Goal: Task Accomplishment & Management: Manage account settings

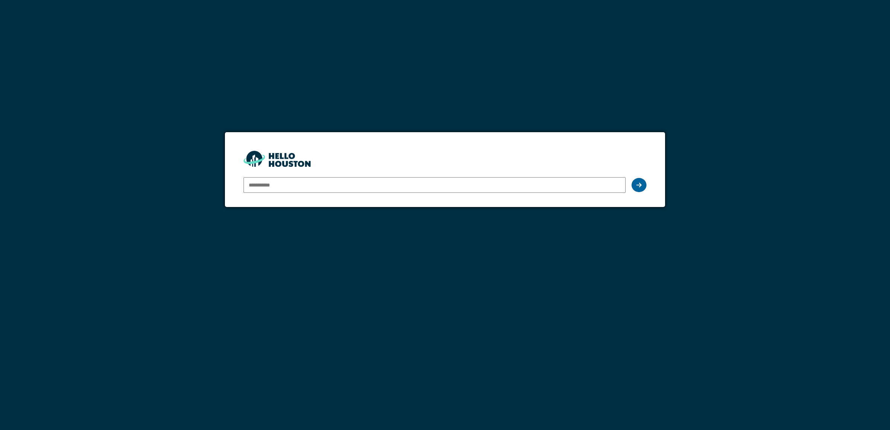
type input "**********"
click at [636, 187] on div at bounding box center [639, 185] width 15 height 14
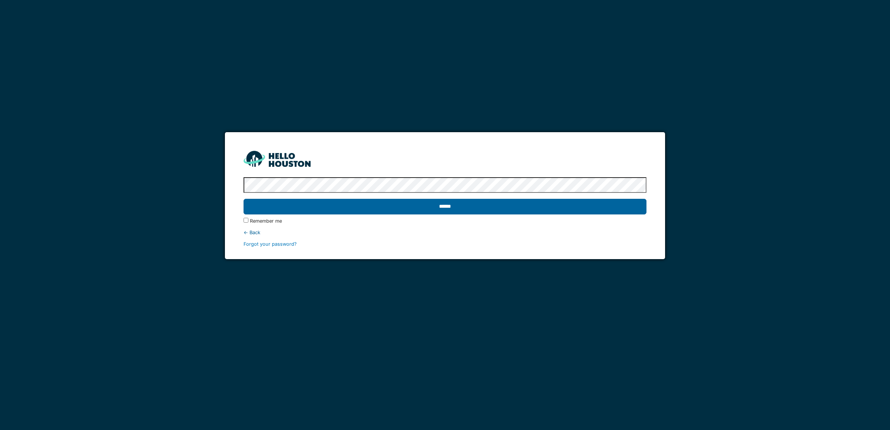
click at [503, 208] on input "******" at bounding box center [445, 207] width 403 height 16
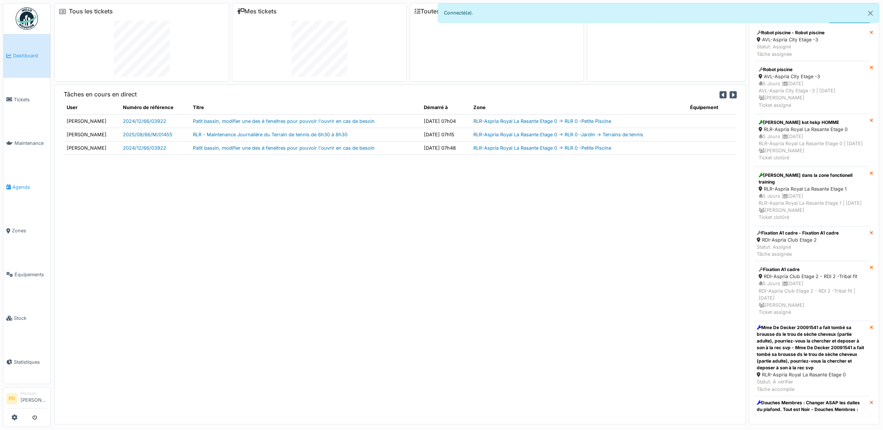
click at [23, 184] on span "Agenda" at bounding box center [29, 187] width 35 height 7
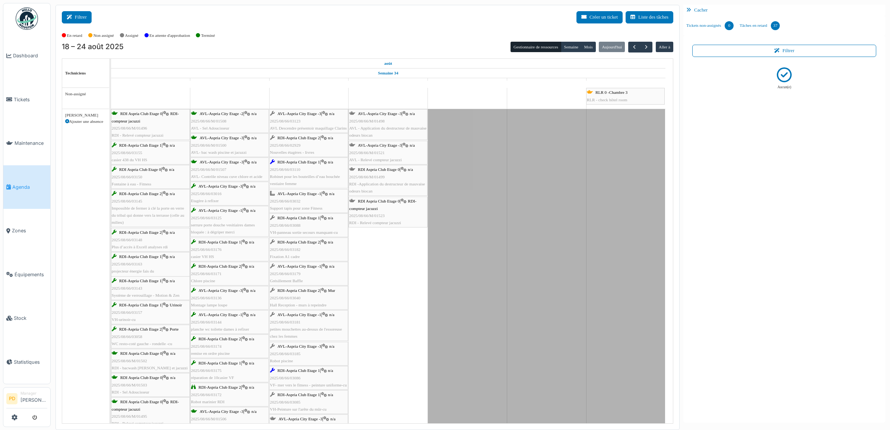
click at [82, 18] on button "Filtrer" at bounding box center [77, 17] width 30 height 12
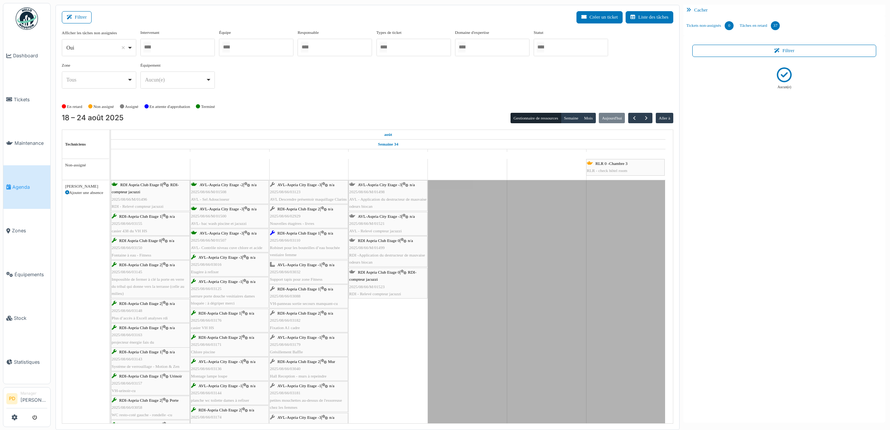
click at [569, 49] on div at bounding box center [571, 48] width 75 height 18
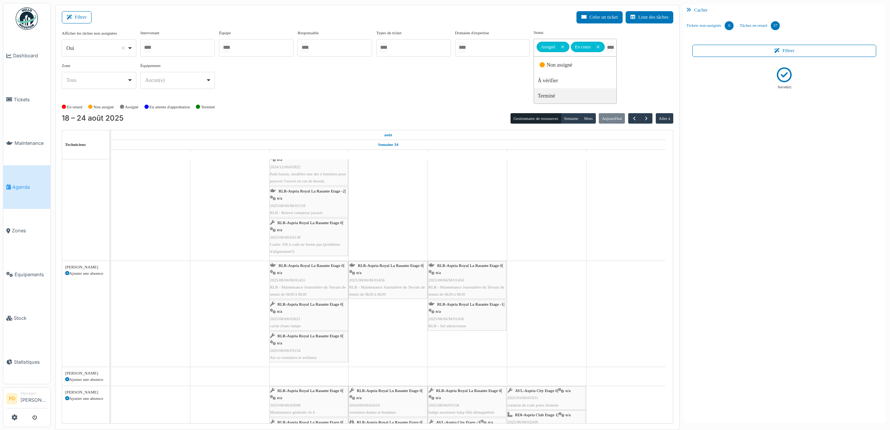
scroll to position [419, 0]
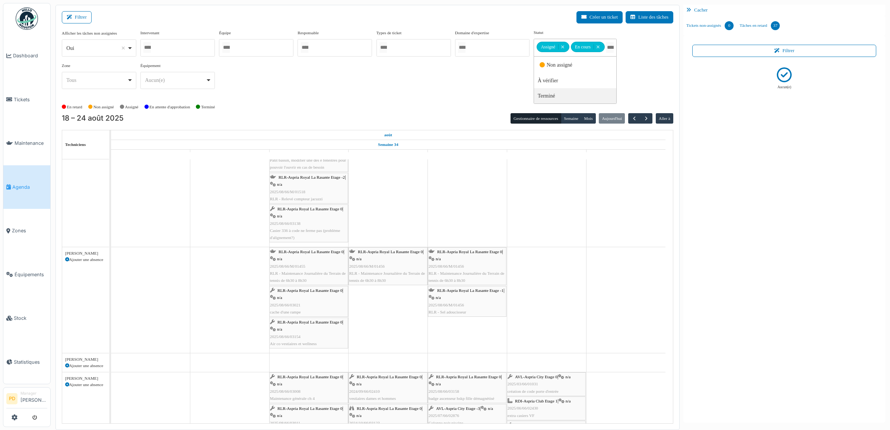
click at [302, 295] on div "RLR-Aspria Royal La Rasante Etage 0 | n/a 2025/08/66/03021 cache d'une rampe" at bounding box center [308, 301] width 77 height 29
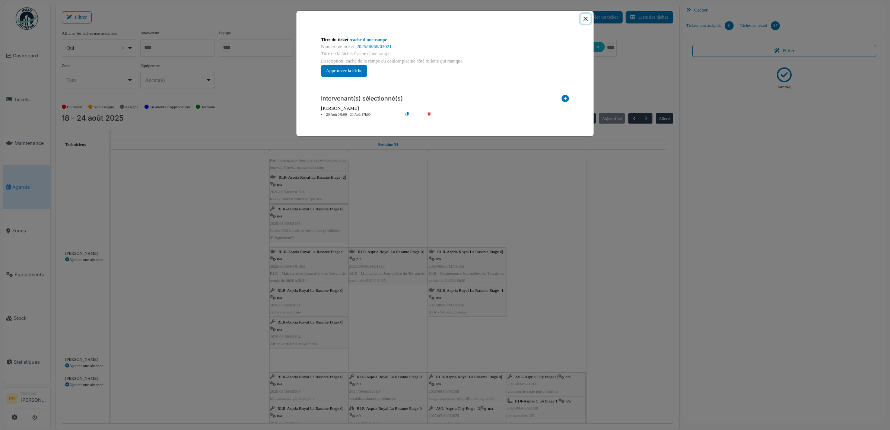
click at [584, 19] on button "Close" at bounding box center [586, 19] width 10 height 10
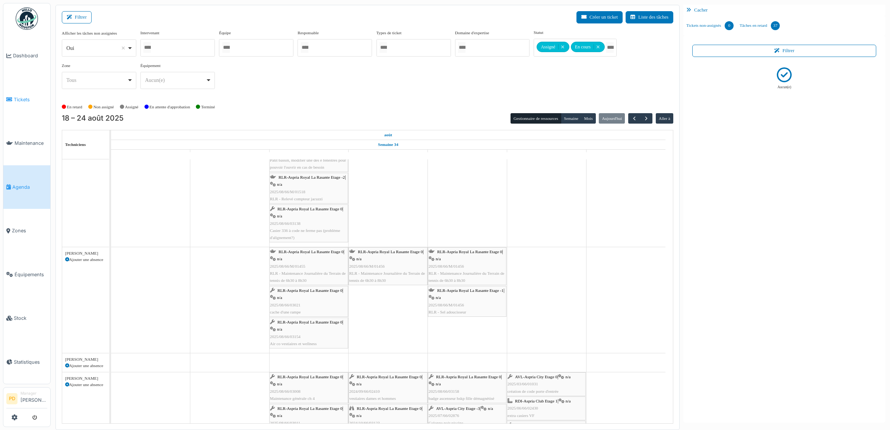
click at [22, 96] on span "Tickets" at bounding box center [31, 99] width 34 height 7
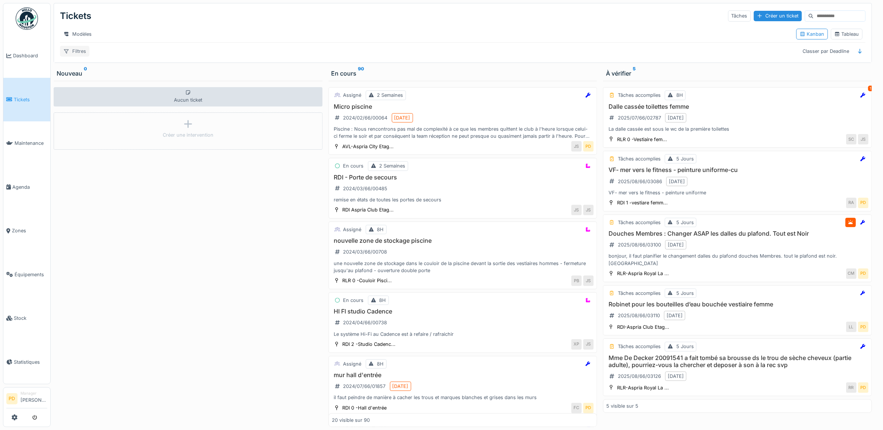
click at [80, 57] on div "Filtres" at bounding box center [74, 51] width 29 height 11
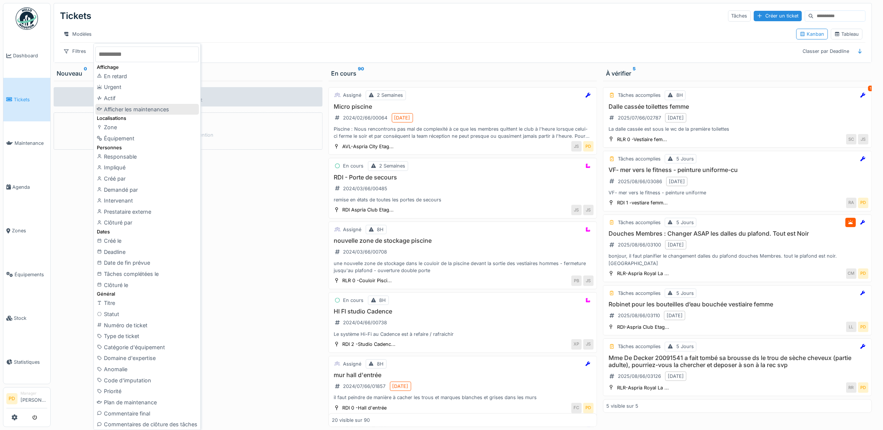
click at [152, 107] on div "Afficher les maintenances" at bounding box center [147, 109] width 104 height 11
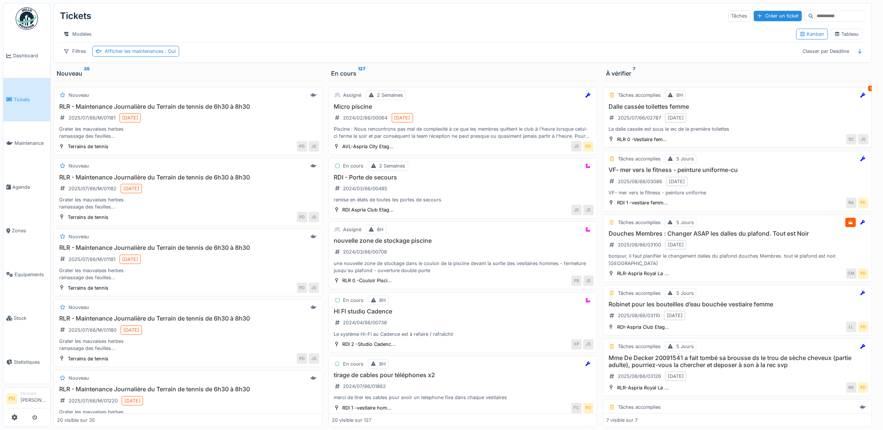
click at [750, 131] on div "Dalle cassée toilettes femme 2025/07/66/02787 20/08/2025 La dalle cassée est so…" at bounding box center [738, 118] width 262 height 30
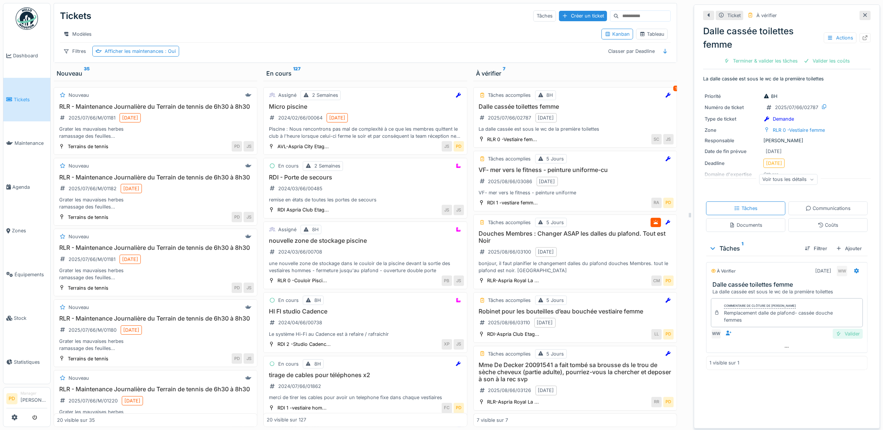
click at [846, 339] on div "Valider" at bounding box center [848, 334] width 30 height 10
click at [801, 63] on div "Clôturer le ticket" at bounding box center [814, 61] width 52 height 10
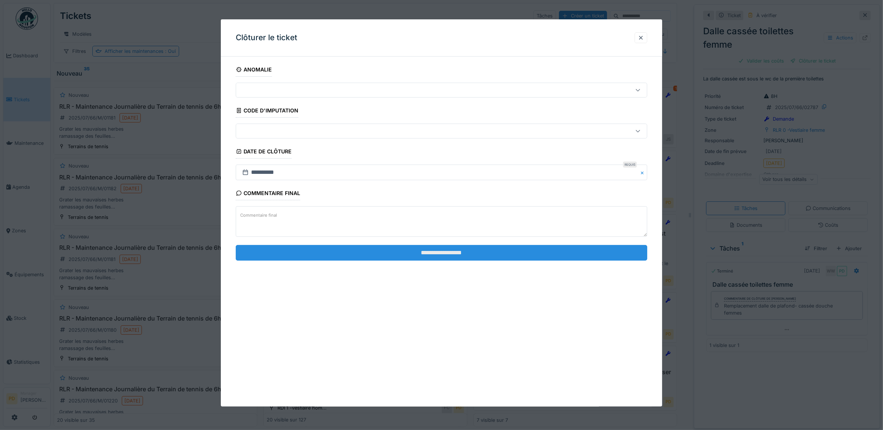
click at [587, 251] on input "**********" at bounding box center [442, 253] width 412 height 16
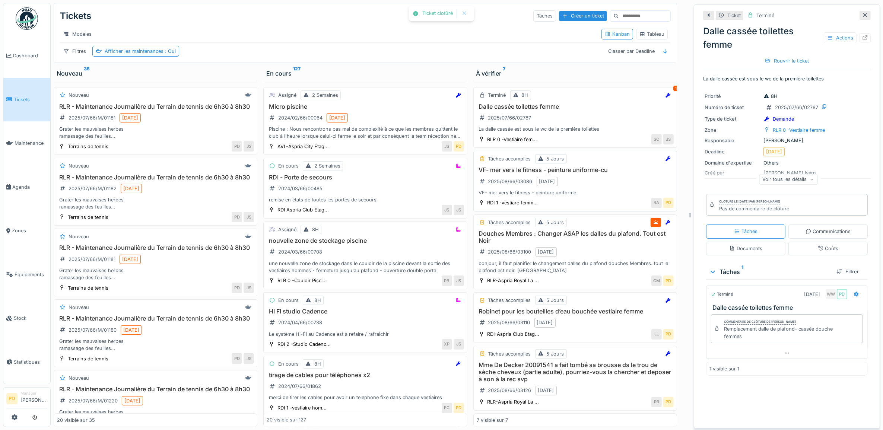
click at [603, 174] on h3 "VF- mer vers le fitness - peinture uniforme-cu" at bounding box center [575, 170] width 197 height 7
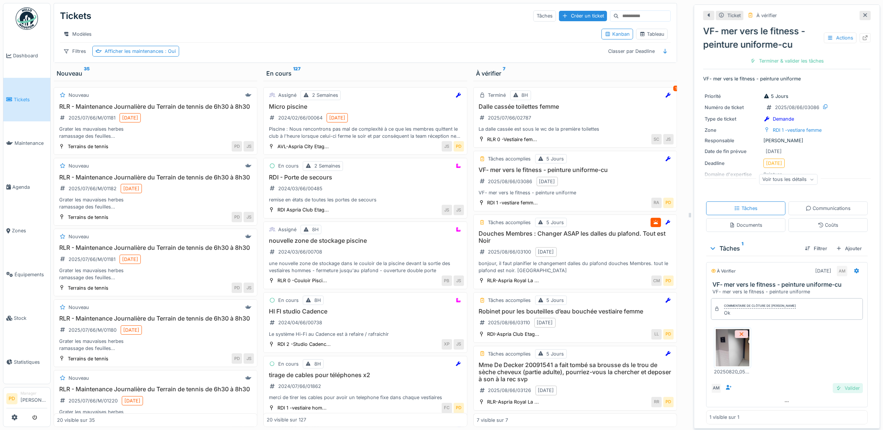
drag, startPoint x: 844, startPoint y: 391, endPoint x: 843, endPoint y: 383, distance: 8.3
click at [844, 391] on div "Valider" at bounding box center [848, 388] width 30 height 10
click at [777, 60] on div "Clôturer le ticket" at bounding box center [787, 61] width 52 height 10
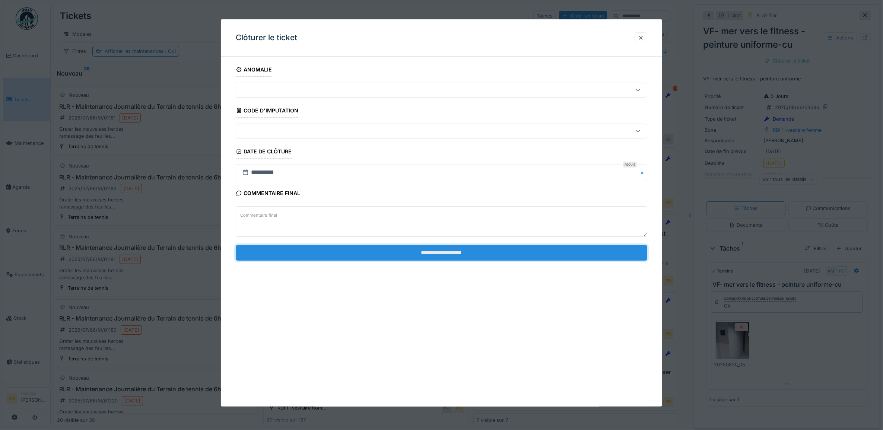
click at [580, 253] on input "**********" at bounding box center [442, 253] width 412 height 16
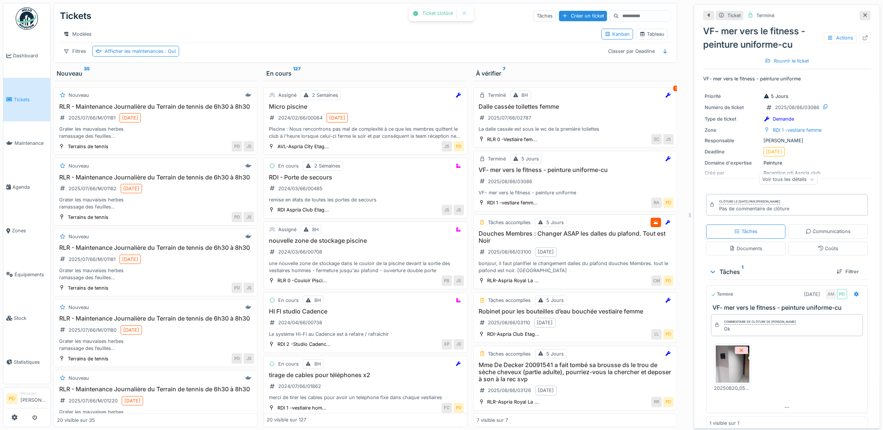
click at [580, 244] on h3 "Douches Membres : Changer ASAP les dalles du plafond. Tout est Noir" at bounding box center [575, 237] width 197 height 14
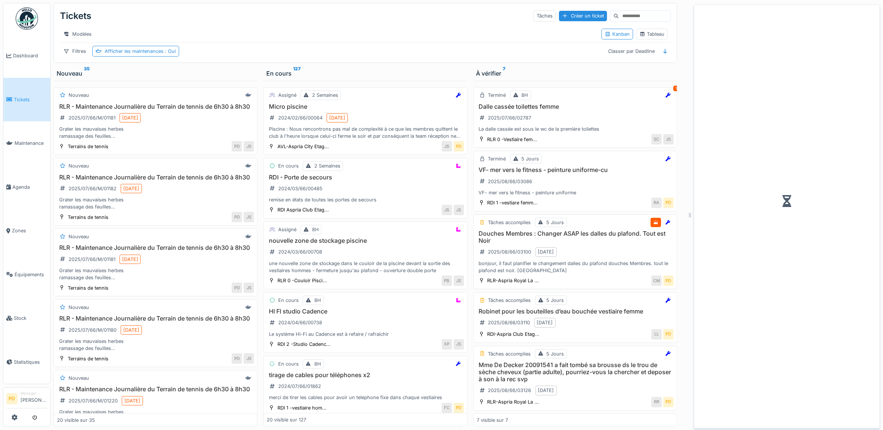
click at [581, 257] on div "Douches Membres : Changer ASAP les dalles du plafond. Tout est Noir 2025/08/66/…" at bounding box center [575, 252] width 197 height 44
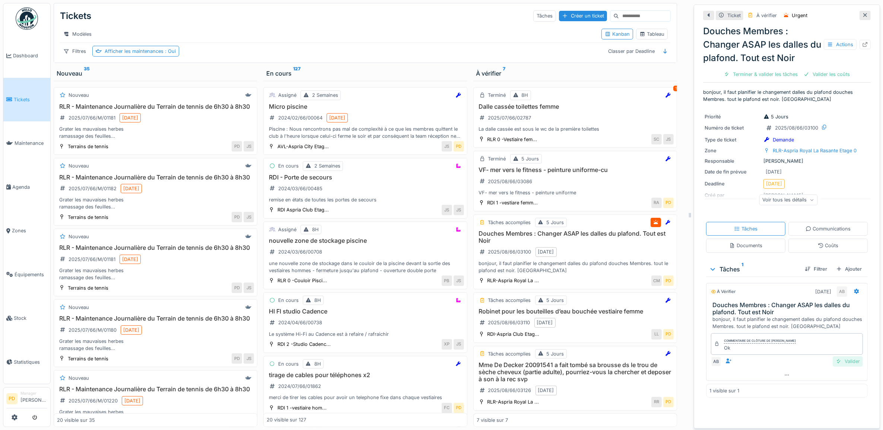
click at [842, 365] on div "Valider" at bounding box center [848, 362] width 30 height 10
click at [791, 73] on div at bounding box center [794, 74] width 6 height 7
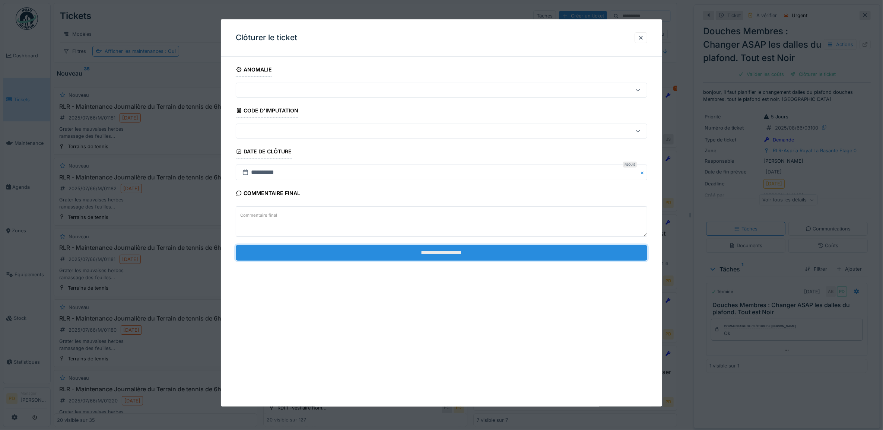
click at [604, 251] on input "**********" at bounding box center [442, 253] width 412 height 16
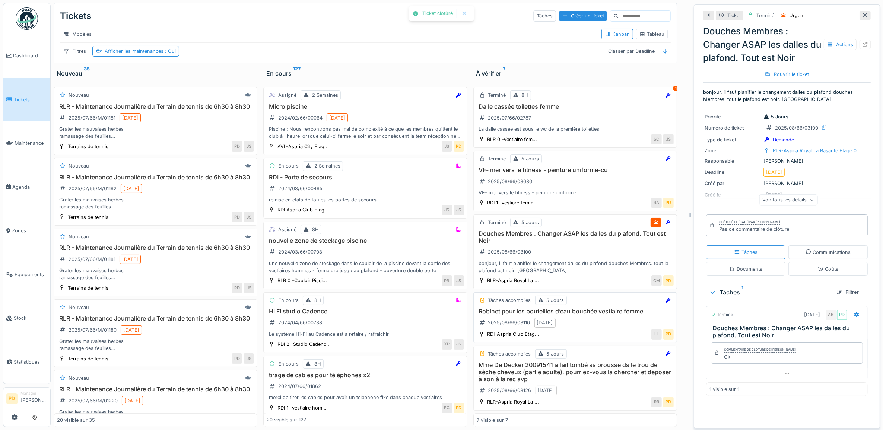
click at [614, 329] on div "Robinet pour les bouteilles d’eau bouchée vestiaire femme 2025/08/66/03110 20/0…" at bounding box center [575, 318] width 197 height 21
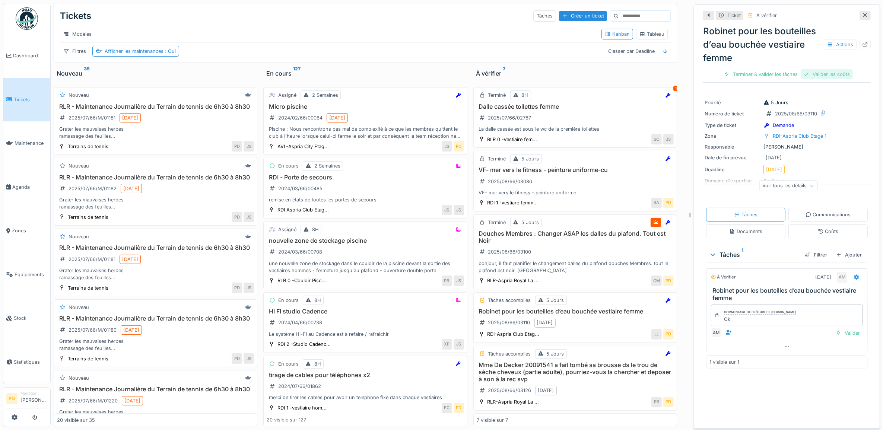
click at [820, 75] on div "Valider les coûts" at bounding box center [827, 74] width 52 height 10
click at [788, 69] on div "Terminer & valider les tâches" at bounding box center [787, 74] width 80 height 10
click at [789, 77] on div "Clôturer le ticket" at bounding box center [787, 74] width 52 height 10
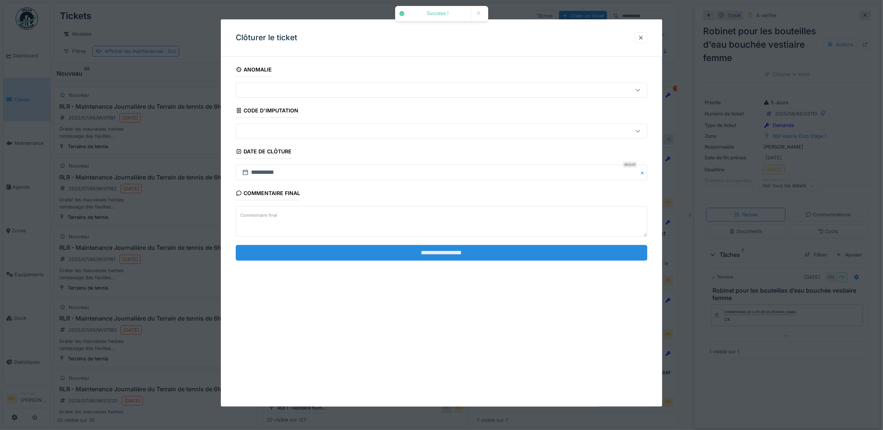
click at [606, 258] on input "**********" at bounding box center [442, 253] width 412 height 16
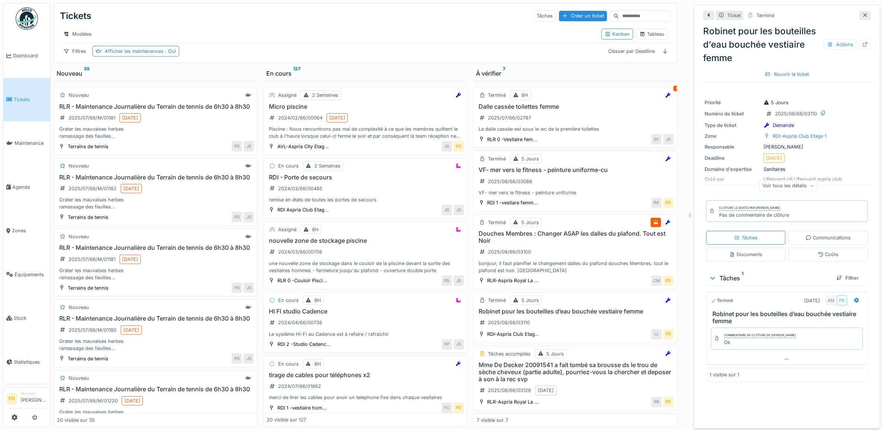
click at [24, 96] on span "Tickets" at bounding box center [31, 99] width 34 height 7
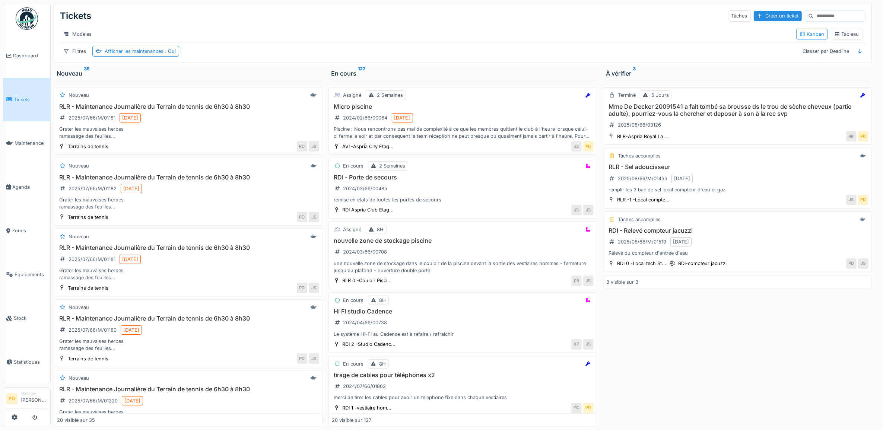
click at [761, 127] on div "Mme De Decker 20091541 a fait tombé sa brousse ds le trou de sèche cheveux (par…" at bounding box center [738, 117] width 262 height 28
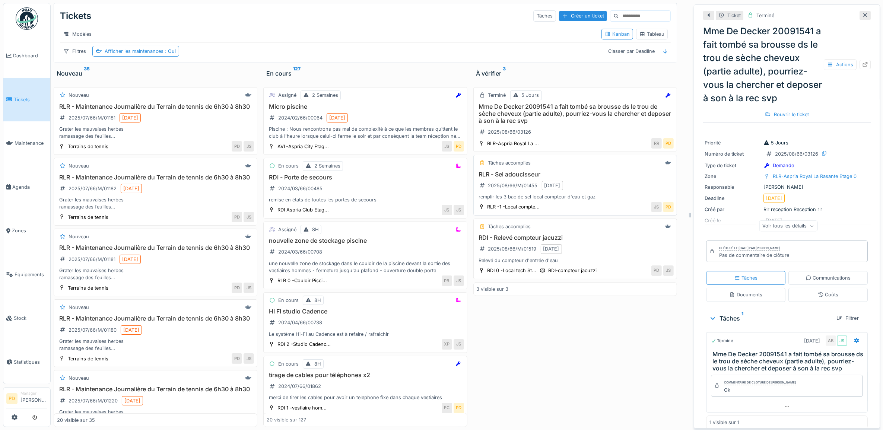
click at [582, 178] on h3 "RLR - Sel adoucisseur" at bounding box center [575, 174] width 197 height 7
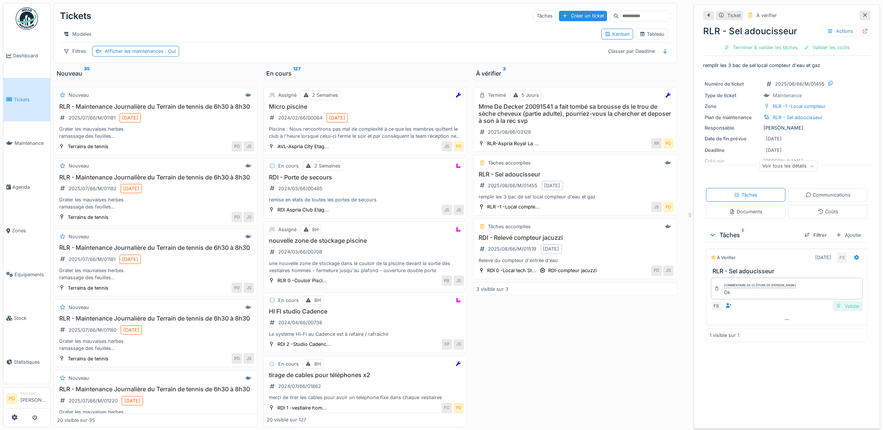
click at [837, 309] on div "Valider" at bounding box center [848, 306] width 30 height 10
click at [820, 49] on div "Clôturer le ticket" at bounding box center [814, 47] width 52 height 10
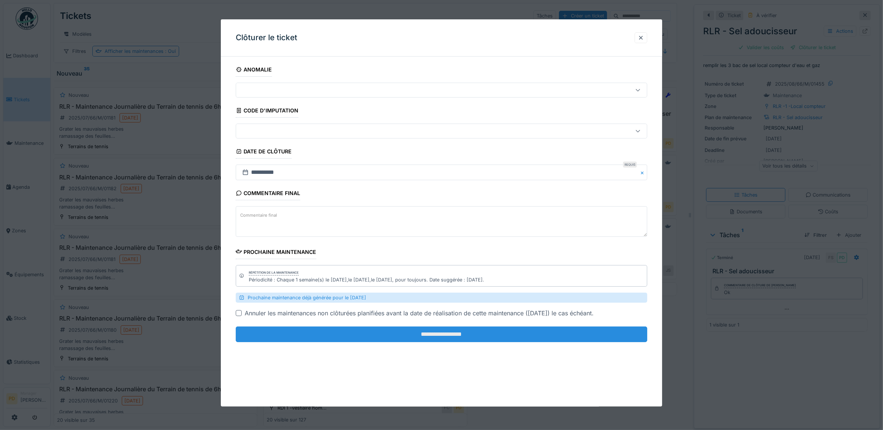
click at [610, 332] on input "**********" at bounding box center [442, 335] width 412 height 16
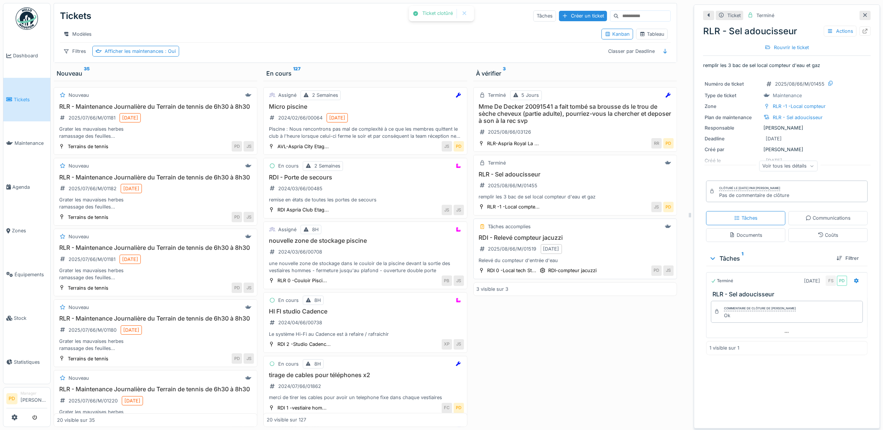
click at [598, 262] on div "RDI - Relevé compteur jacuzzi 2025/08/66/M/01519 21/08/2025 Relevé du compteur …" at bounding box center [575, 249] width 197 height 30
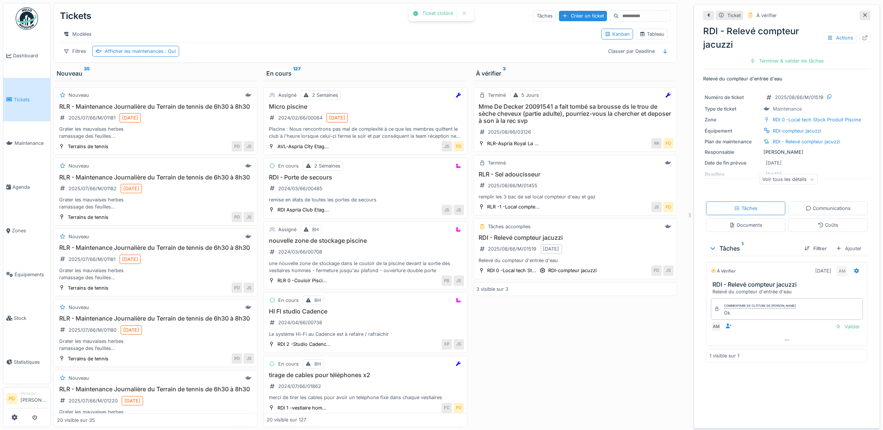
click at [836, 323] on div "Commentaire de clôture de Alexandre Michailidis Ok AM Valider" at bounding box center [787, 314] width 162 height 39
click at [835, 329] on div "Valider" at bounding box center [848, 327] width 30 height 10
click at [795, 60] on div "Clôturer le ticket" at bounding box center [787, 61] width 52 height 10
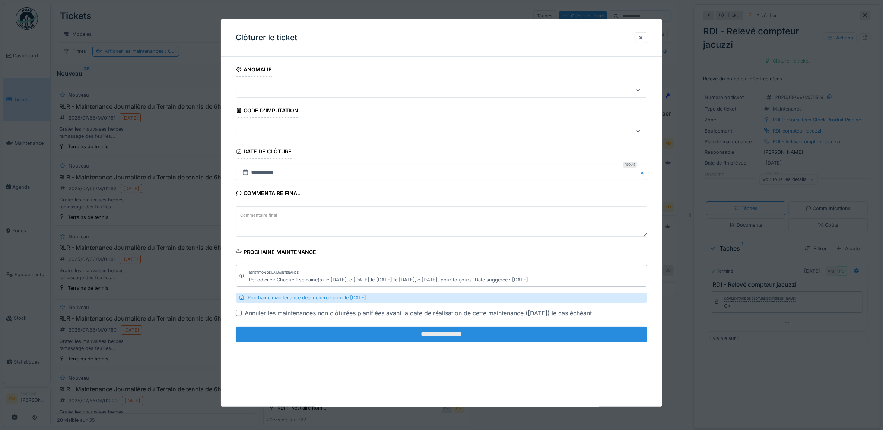
click at [604, 338] on input "**********" at bounding box center [442, 335] width 412 height 16
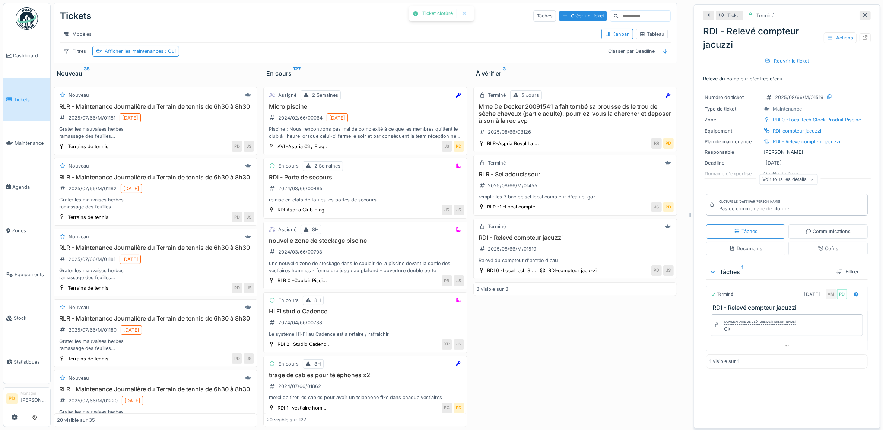
click at [26, 96] on span "Tickets" at bounding box center [31, 99] width 34 height 7
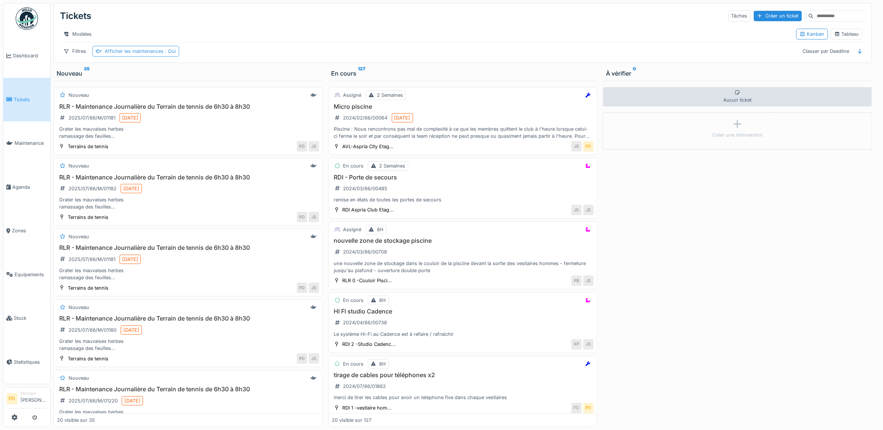
click at [151, 55] on div "Afficher les maintenances : Oui" at bounding box center [140, 51] width 71 height 7
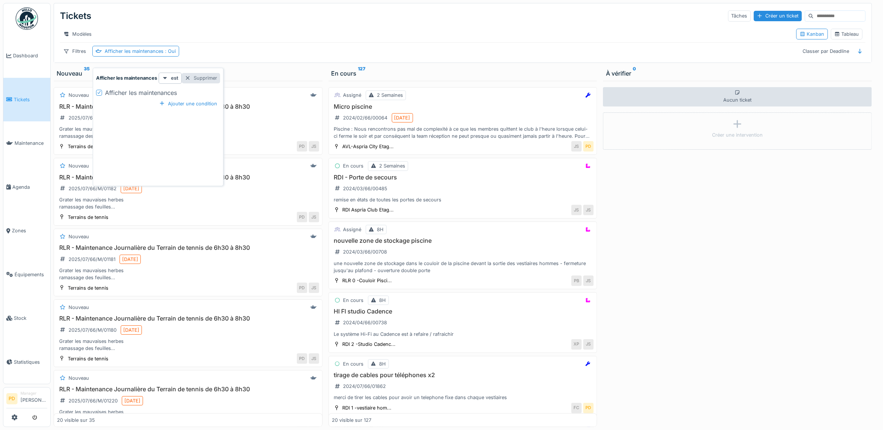
click at [213, 79] on div "Supprimer" at bounding box center [201, 78] width 38 height 10
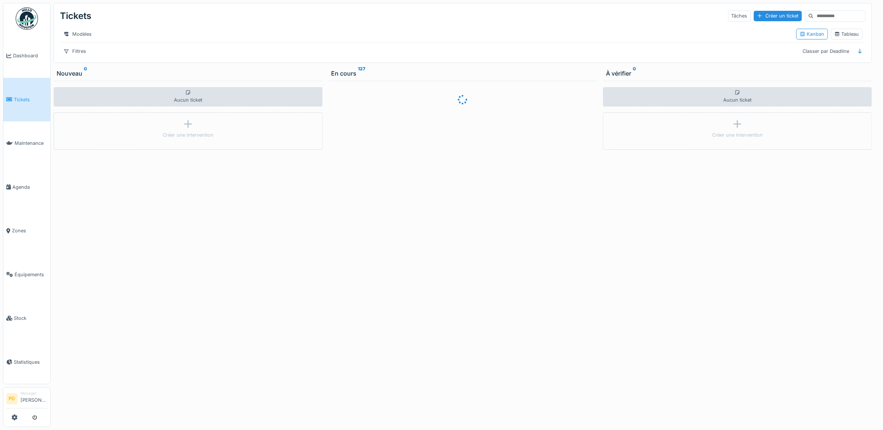
click at [30, 98] on span "Tickets" at bounding box center [31, 99] width 34 height 7
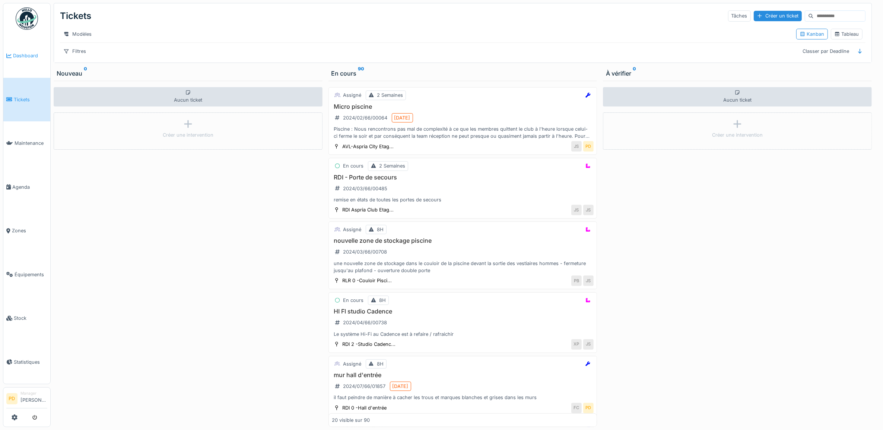
click at [36, 54] on span "Dashboard" at bounding box center [30, 55] width 34 height 7
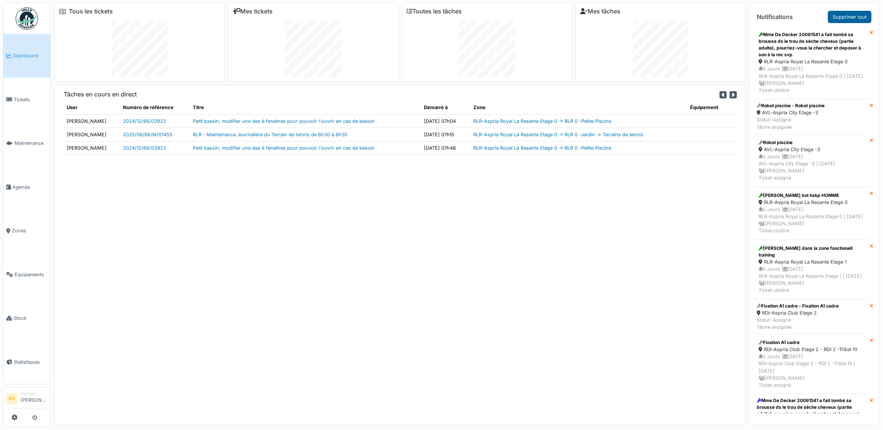
click at [857, 14] on link "Supprimer tout" at bounding box center [850, 17] width 44 height 12
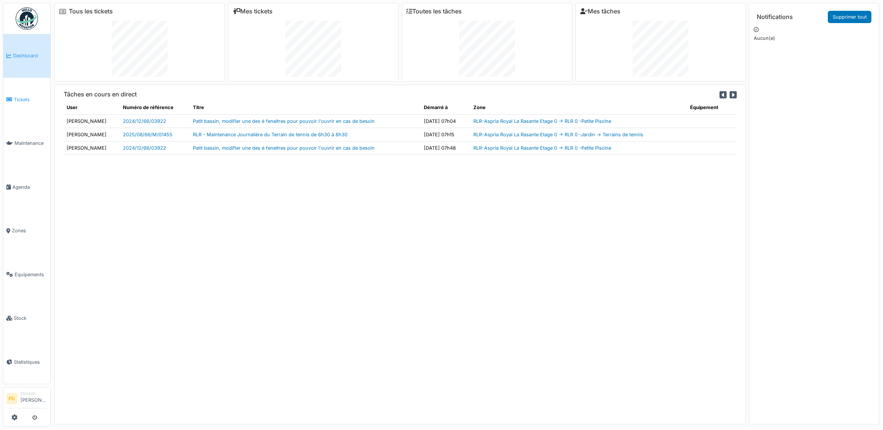
click at [23, 91] on link "Tickets" at bounding box center [26, 100] width 47 height 44
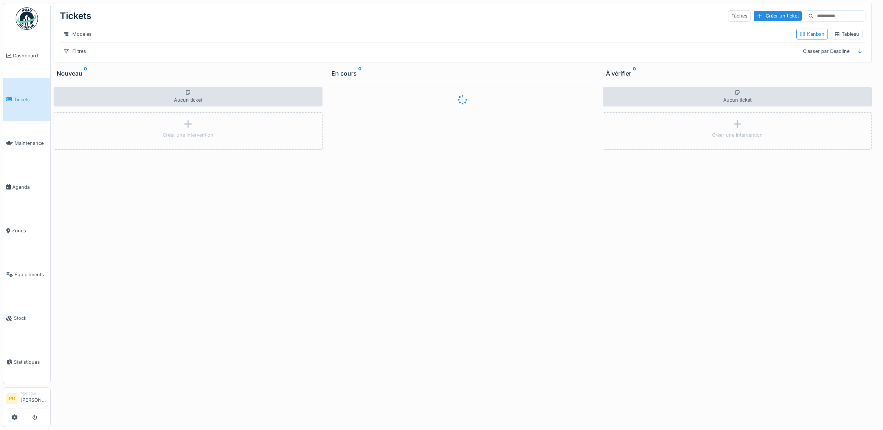
click at [27, 56] on div at bounding box center [441, 215] width 883 height 430
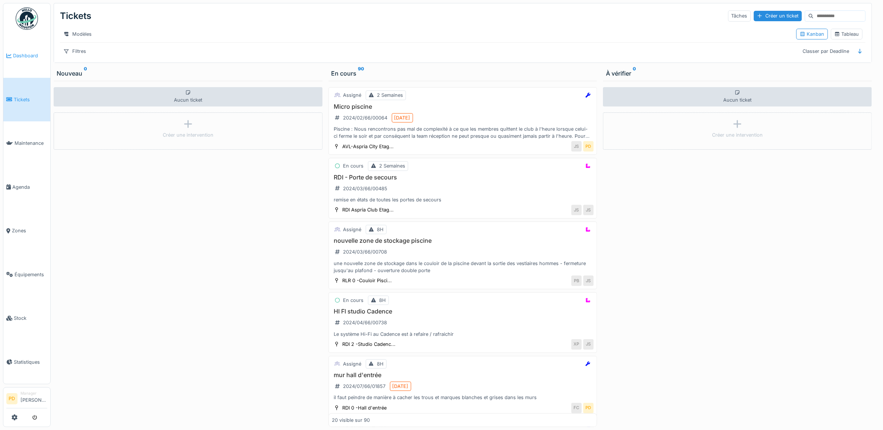
click at [29, 54] on span "Dashboard" at bounding box center [30, 55] width 34 height 7
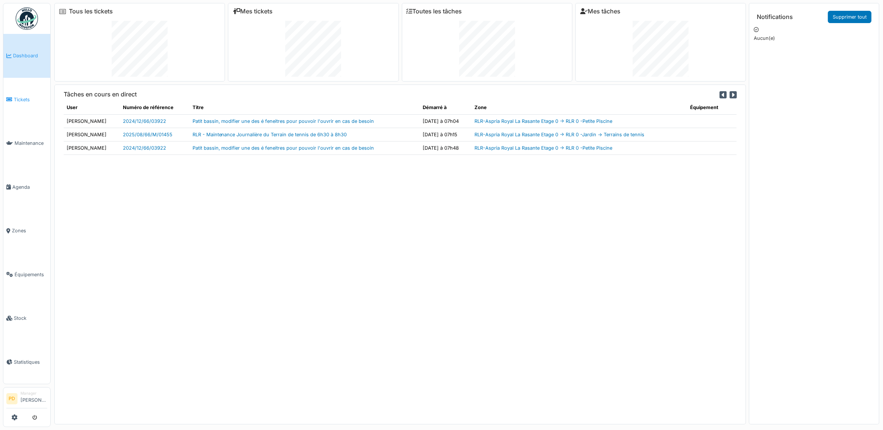
click at [26, 100] on span "Tickets" at bounding box center [31, 99] width 34 height 7
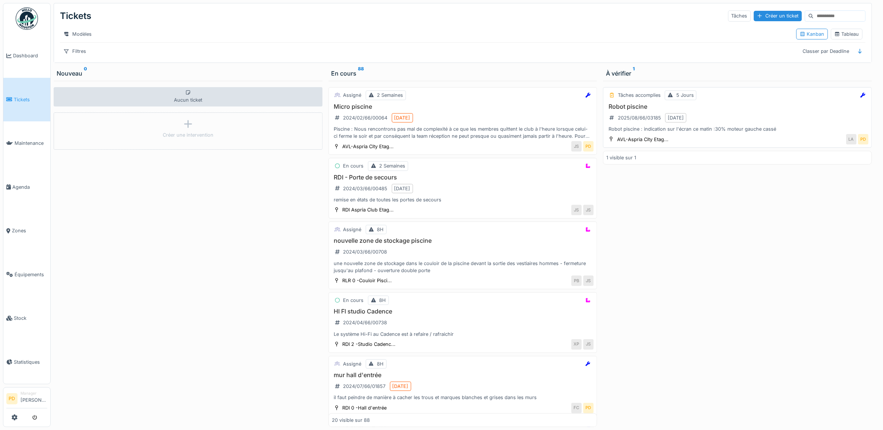
click at [742, 120] on div "Robot piscine 2025/08/66/03185 [DATE] Robot piscine : indication sur l'écran ce…" at bounding box center [738, 118] width 262 height 30
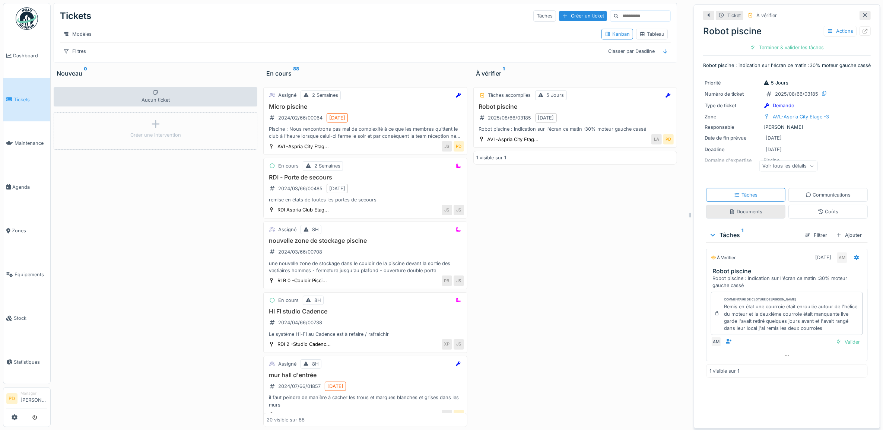
click at [749, 215] on div "Documents" at bounding box center [745, 211] width 33 height 7
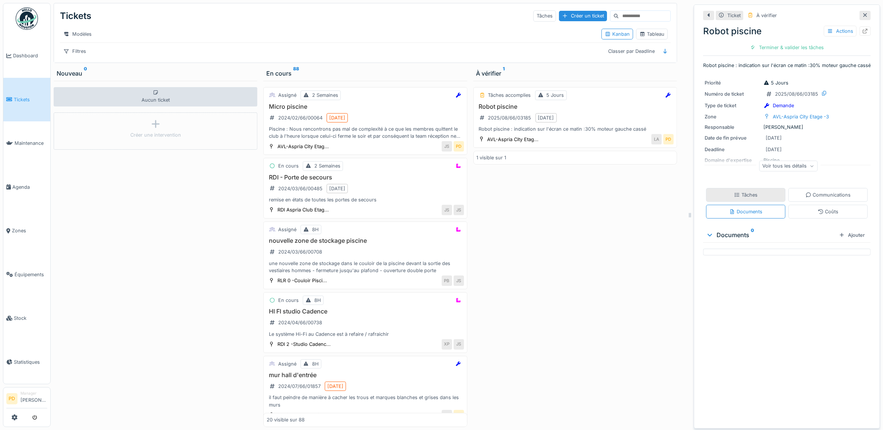
click at [754, 198] on div "Tâches" at bounding box center [745, 195] width 79 height 14
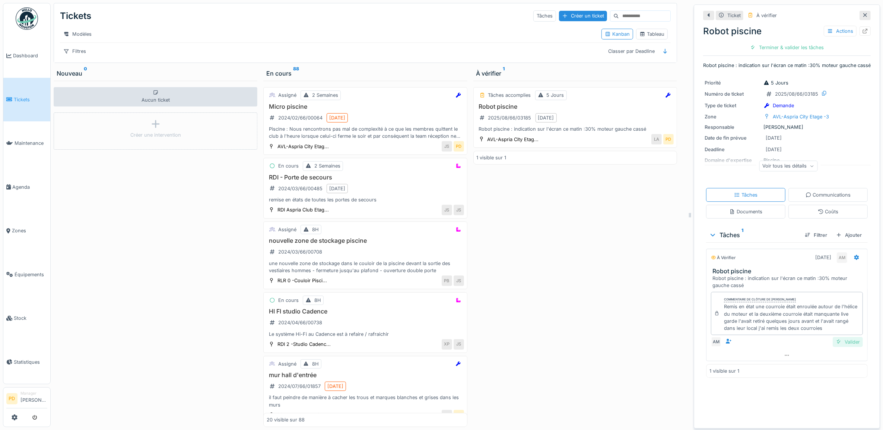
click at [835, 347] on div "Valider" at bounding box center [848, 342] width 30 height 10
click at [837, 347] on div "Valider" at bounding box center [848, 342] width 30 height 10
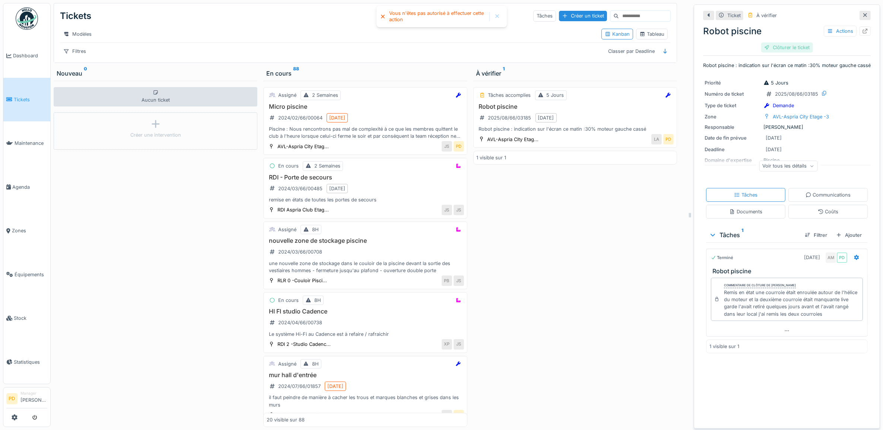
click at [778, 42] on div "Clôturer le ticket" at bounding box center [787, 47] width 52 height 10
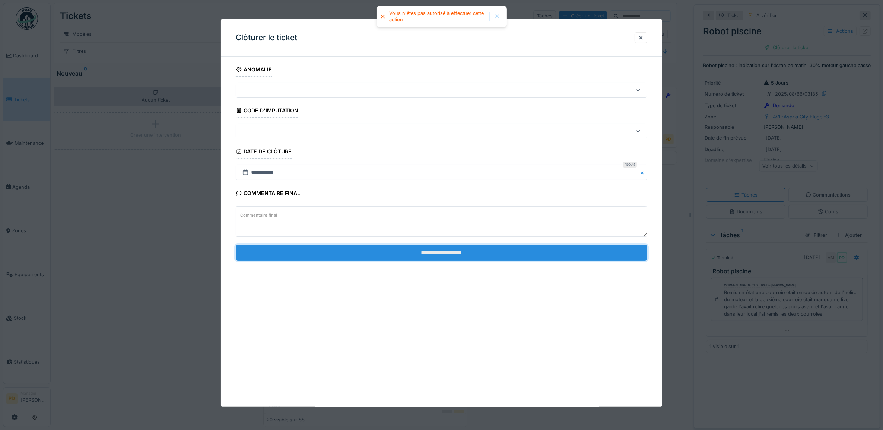
click at [472, 261] on input "**********" at bounding box center [442, 253] width 412 height 16
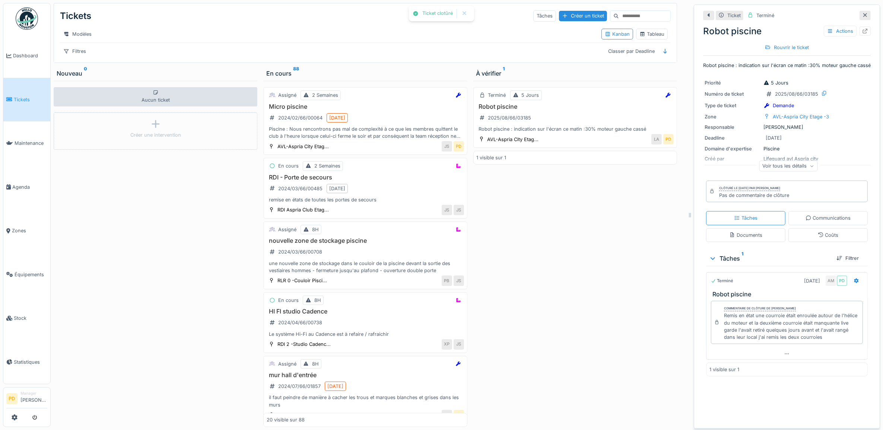
click at [22, 98] on span "Tickets" at bounding box center [31, 99] width 34 height 7
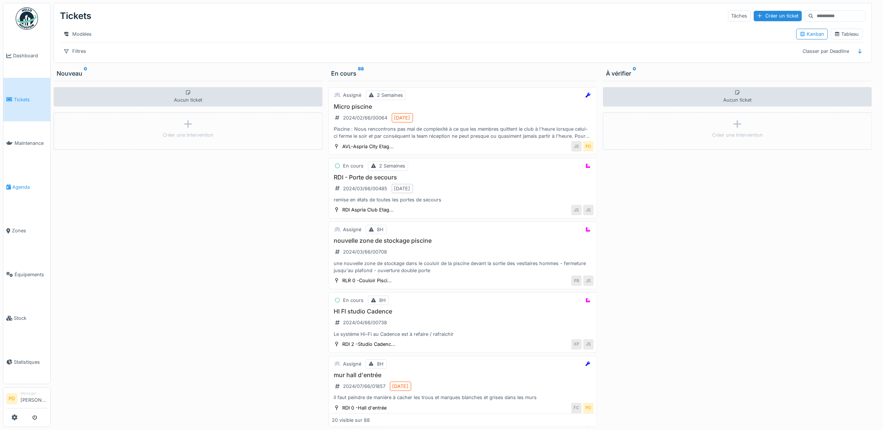
click at [23, 184] on span "Agenda" at bounding box center [29, 187] width 35 height 7
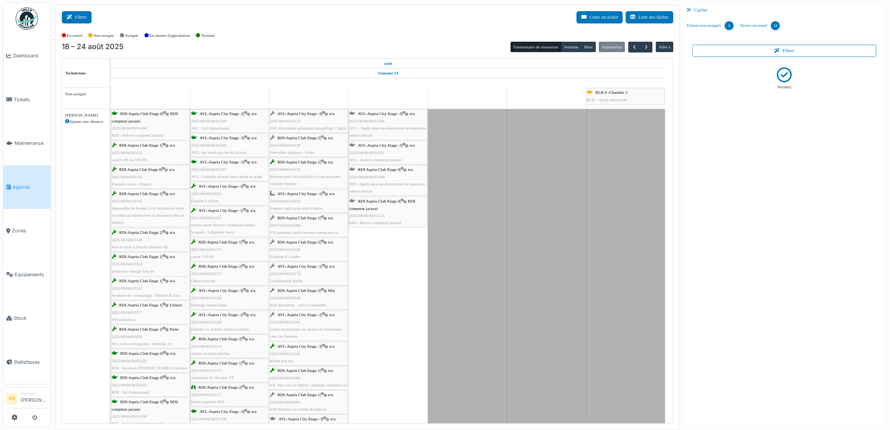
click at [70, 15] on icon at bounding box center [71, 17] width 8 height 5
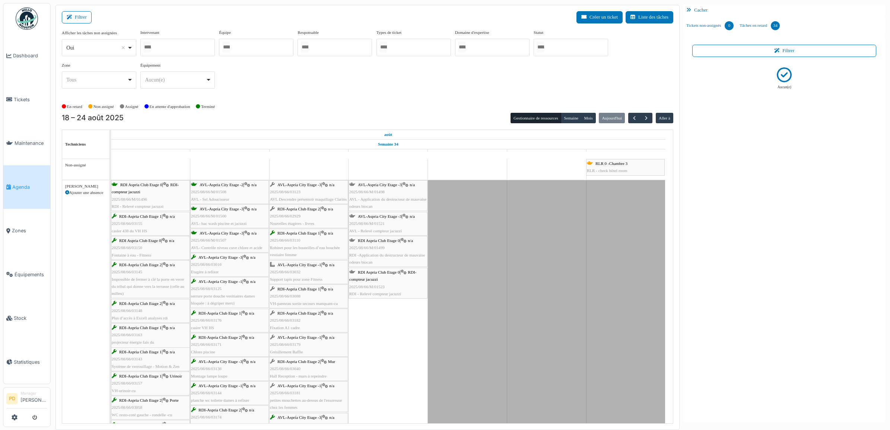
click at [567, 44] on div at bounding box center [571, 48] width 75 height 18
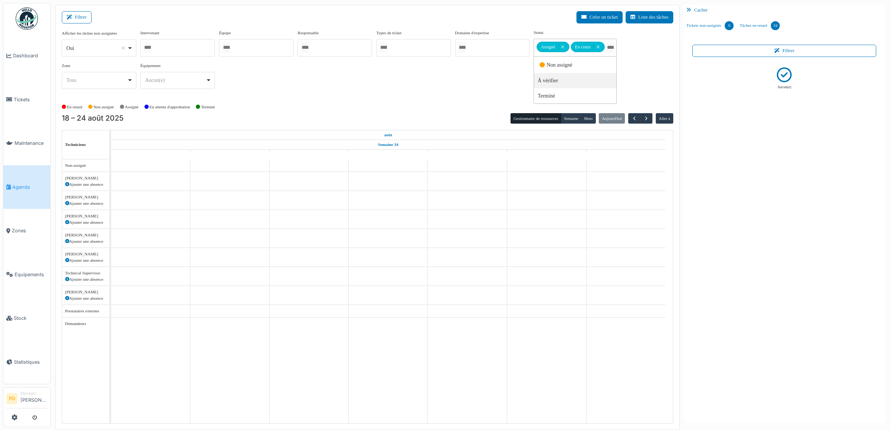
click at [454, 88] on div "Afficher les tâches non assignées *** Oui Remove item Oui Non Intervenant [PERS…" at bounding box center [368, 62] width 612 height 66
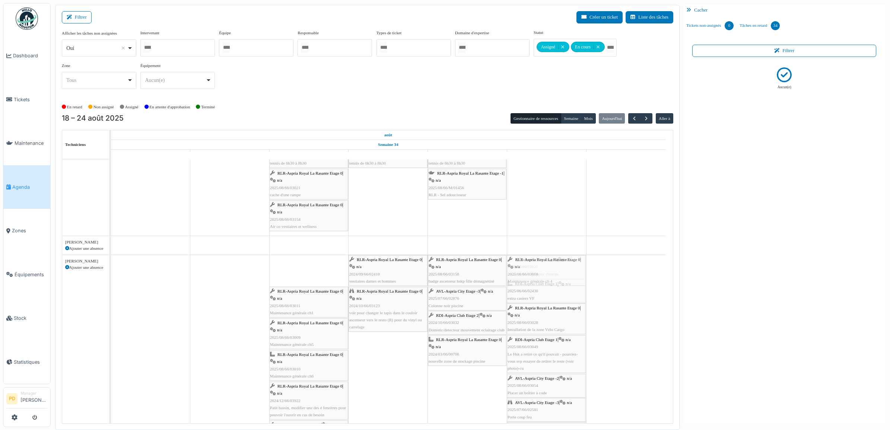
drag, startPoint x: 313, startPoint y: 273, endPoint x: 489, endPoint y: 270, distance: 175.5
drag, startPoint x: 317, startPoint y: 276, endPoint x: 534, endPoint y: 269, distance: 216.6
drag, startPoint x: 313, startPoint y: 271, endPoint x: 456, endPoint y: 274, distance: 143.5
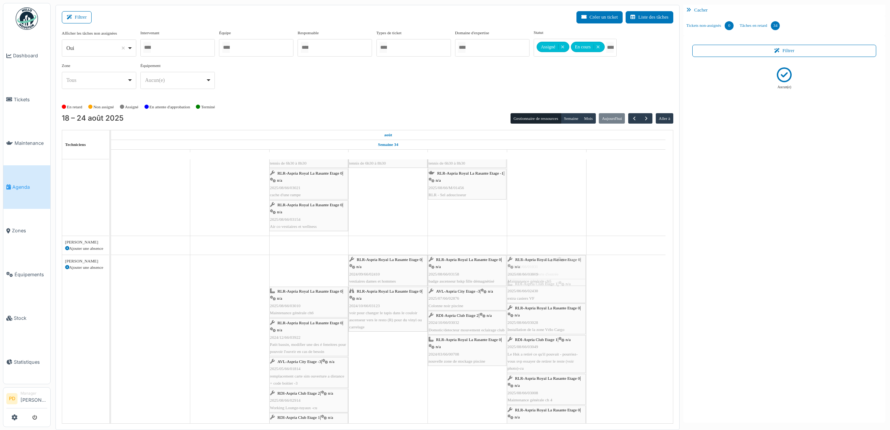
drag, startPoint x: 322, startPoint y: 271, endPoint x: 520, endPoint y: 262, distance: 198.4
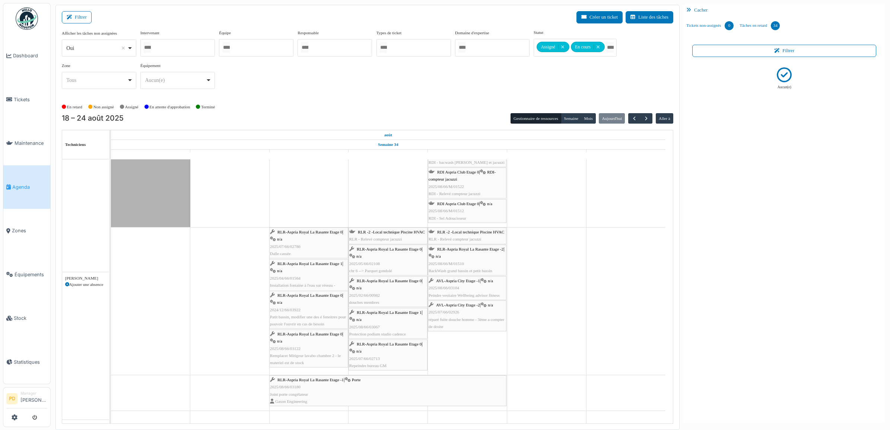
scroll to position [1431, 0]
click at [28, 98] on span "Tickets" at bounding box center [31, 99] width 34 height 7
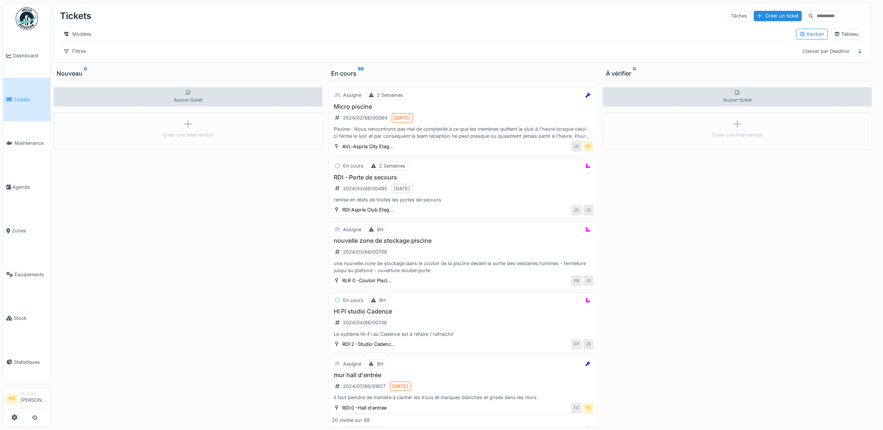
click at [280, 365] on div "Aucun ticket Créer une intervention" at bounding box center [188, 254] width 269 height 346
